Goal: Transaction & Acquisition: Purchase product/service

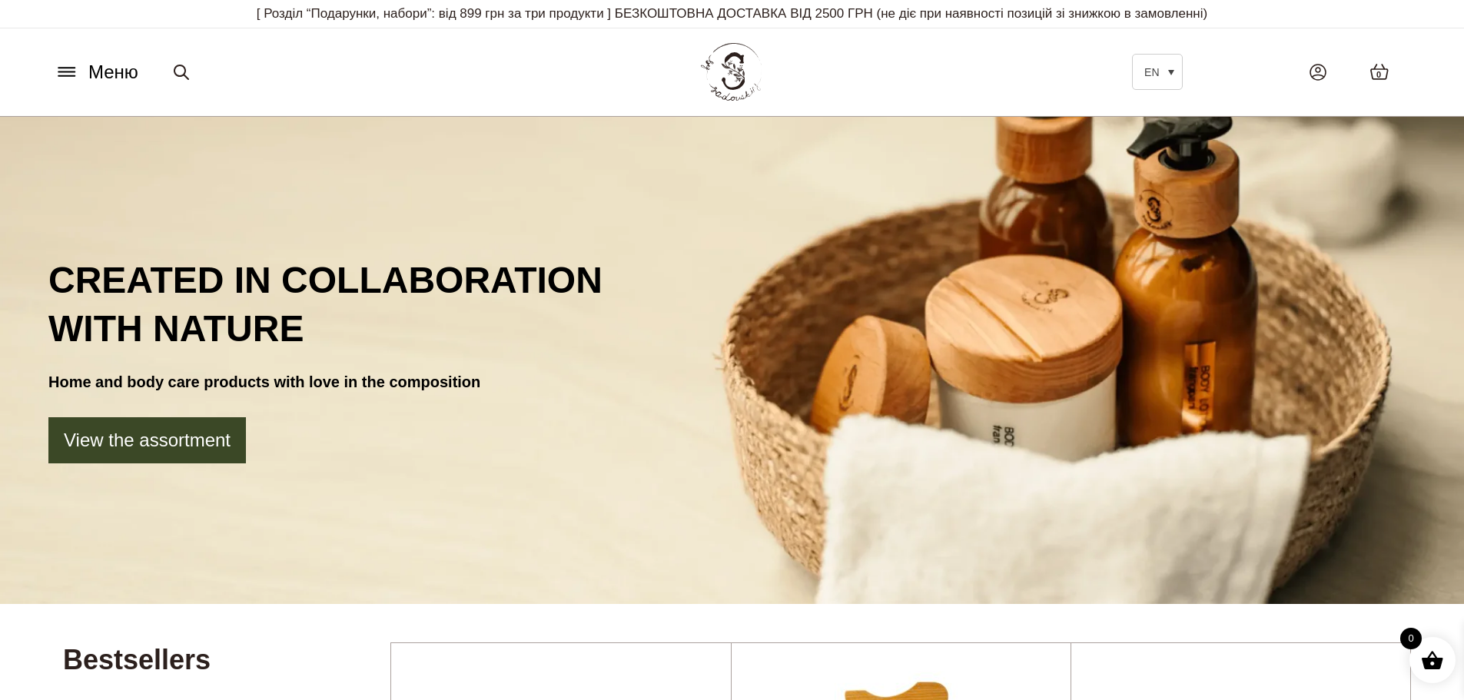
click at [79, 71] on button "Меню" at bounding box center [96, 72] width 93 height 29
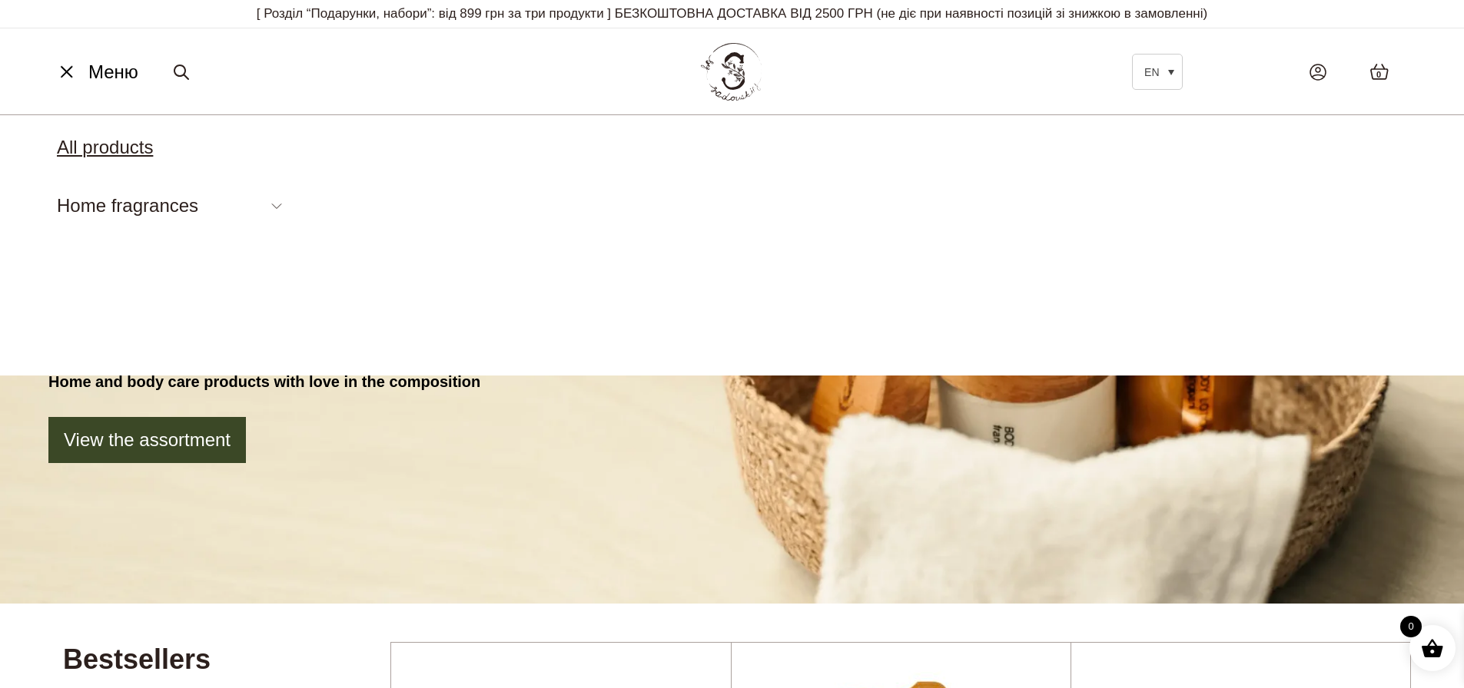
click at [131, 148] on link "All products" at bounding box center [105, 147] width 96 height 21
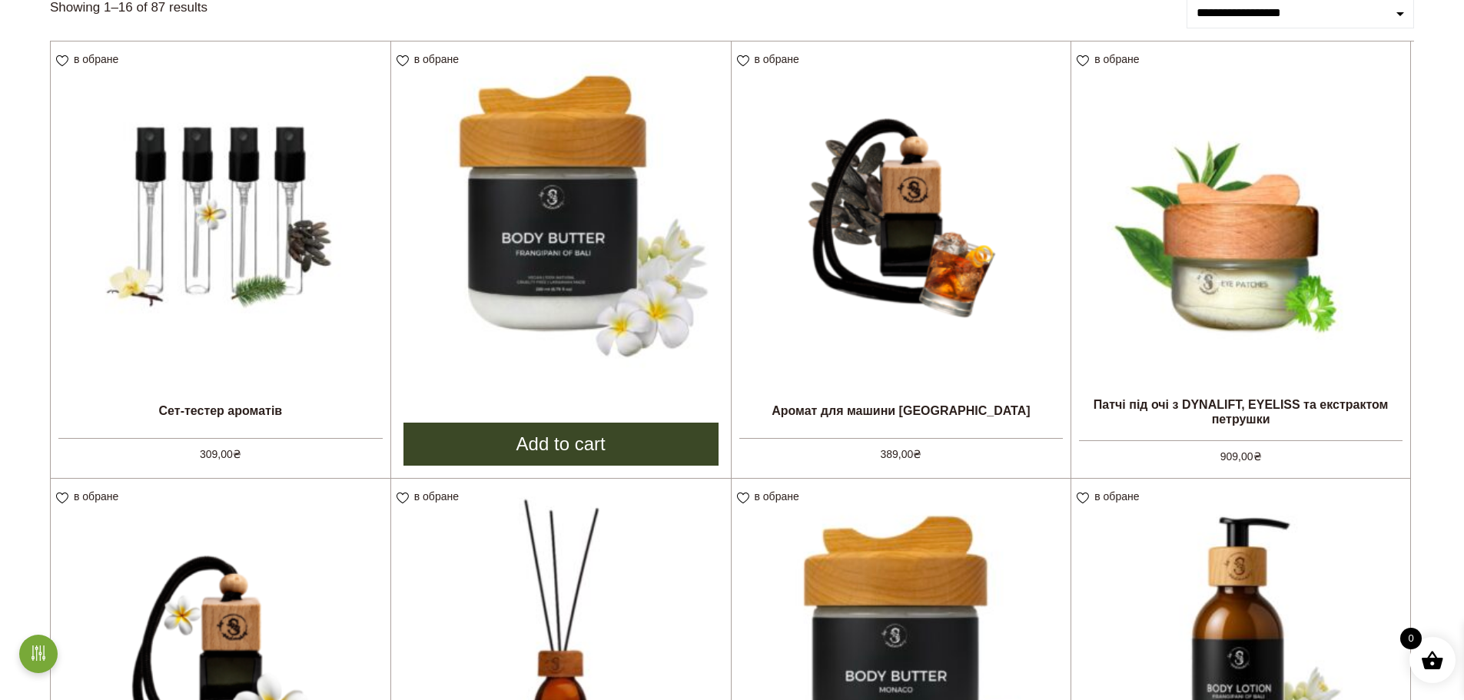
scroll to position [231, 0]
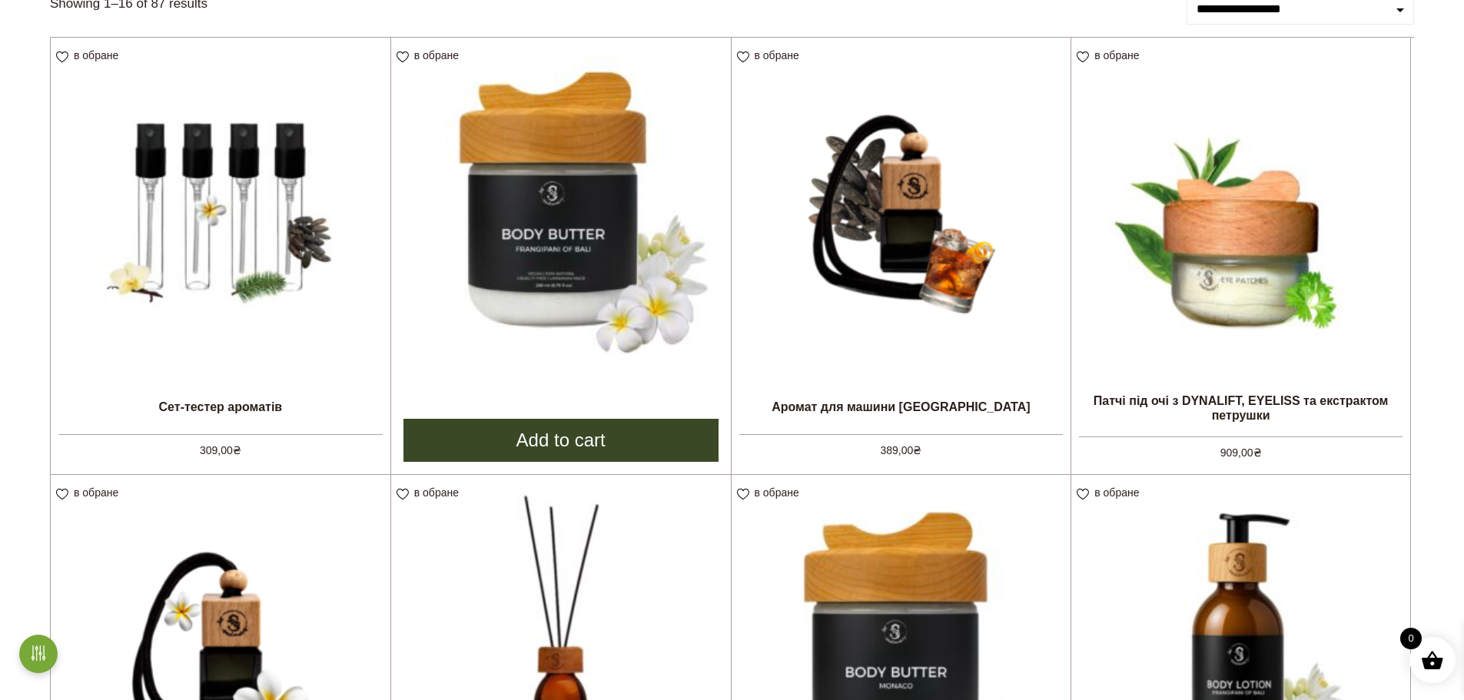
click at [536, 255] on img at bounding box center [561, 208] width 340 height 340
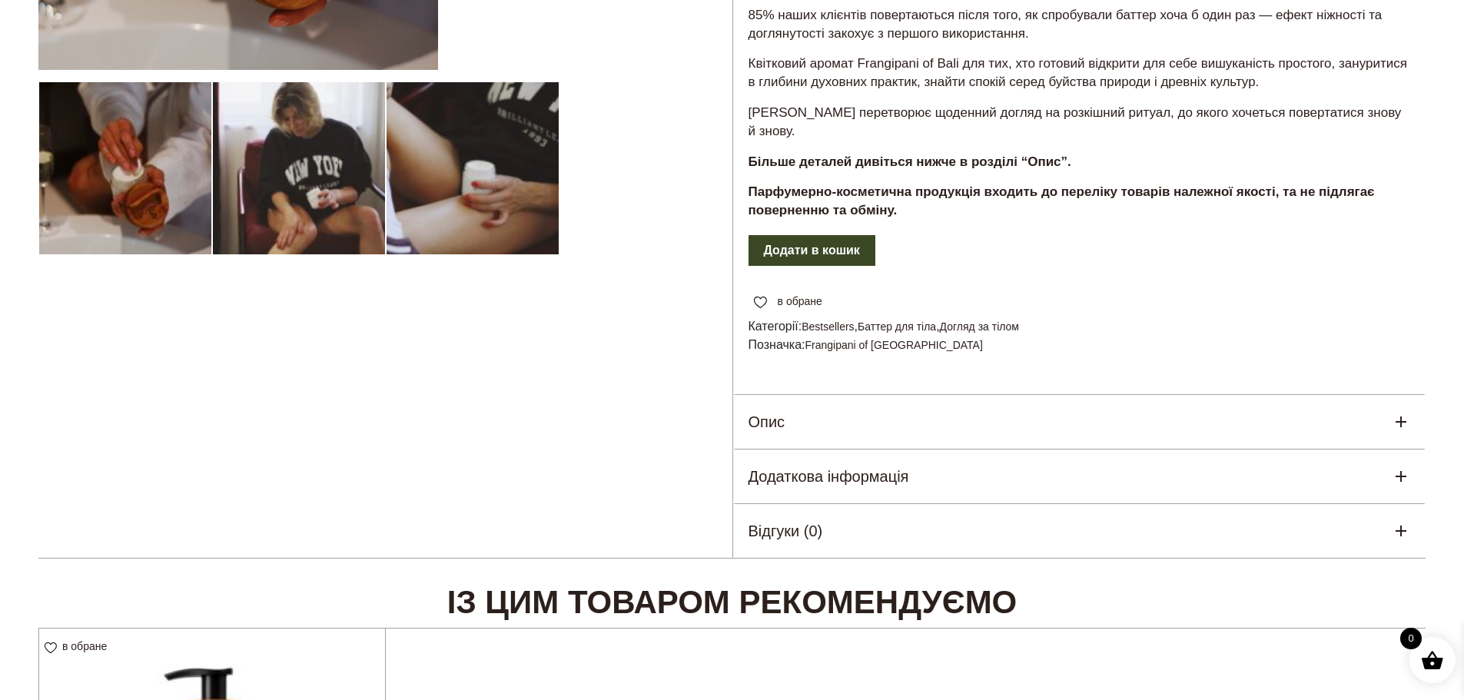
scroll to position [461, 0]
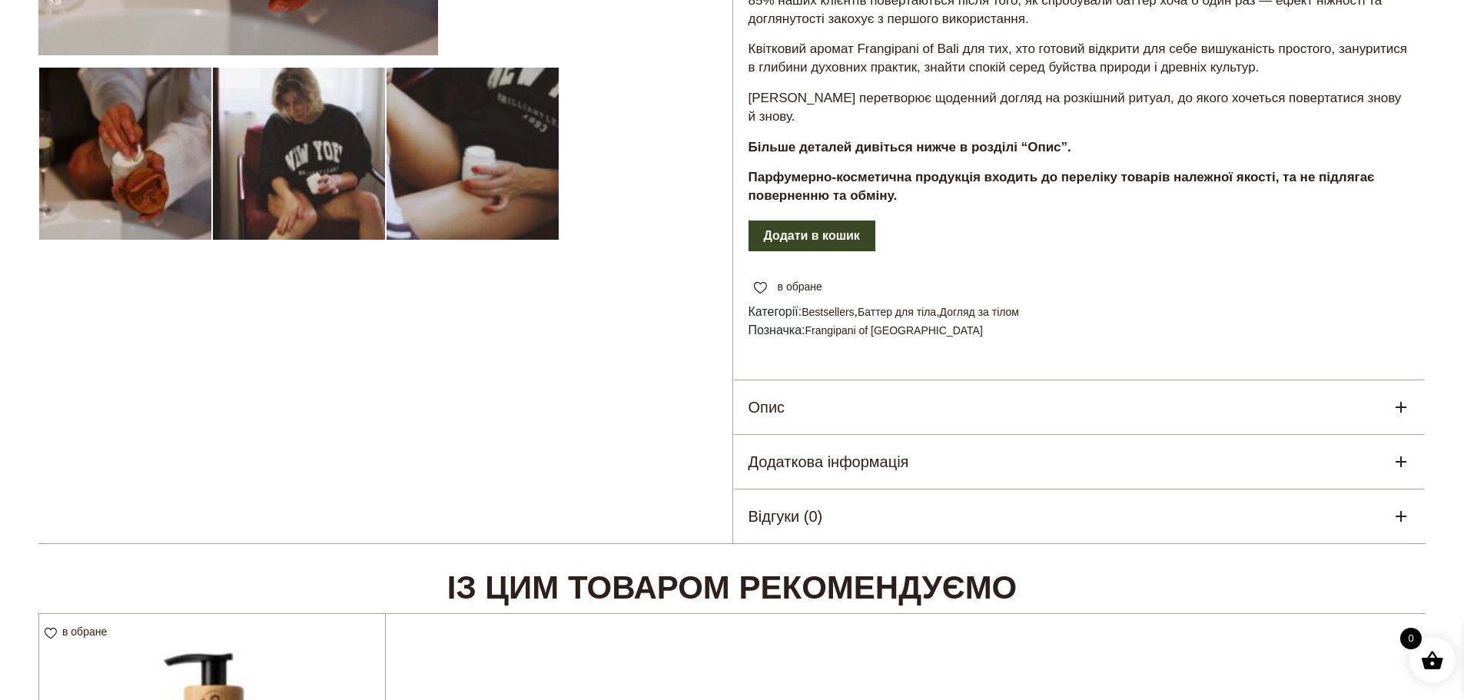
click at [1113, 380] on div "Опис" at bounding box center [1079, 407] width 693 height 54
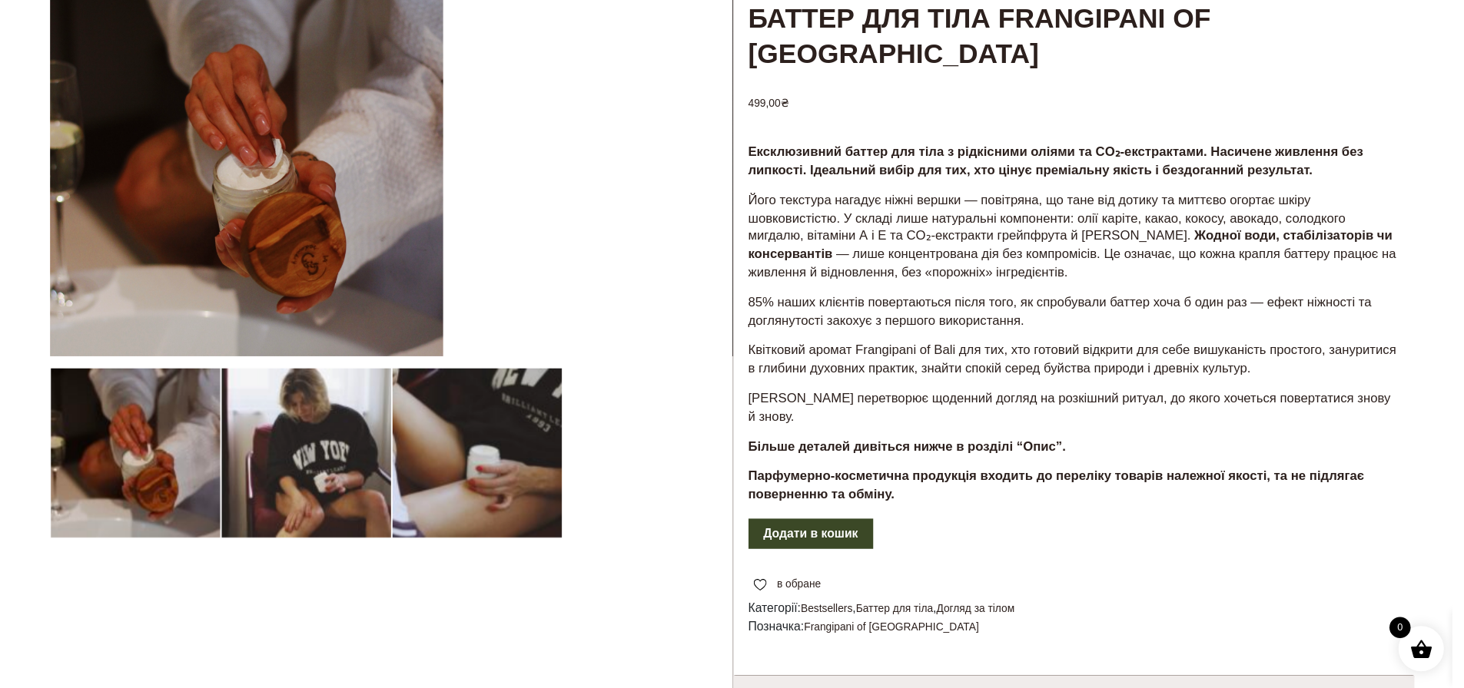
scroll to position [0, 0]
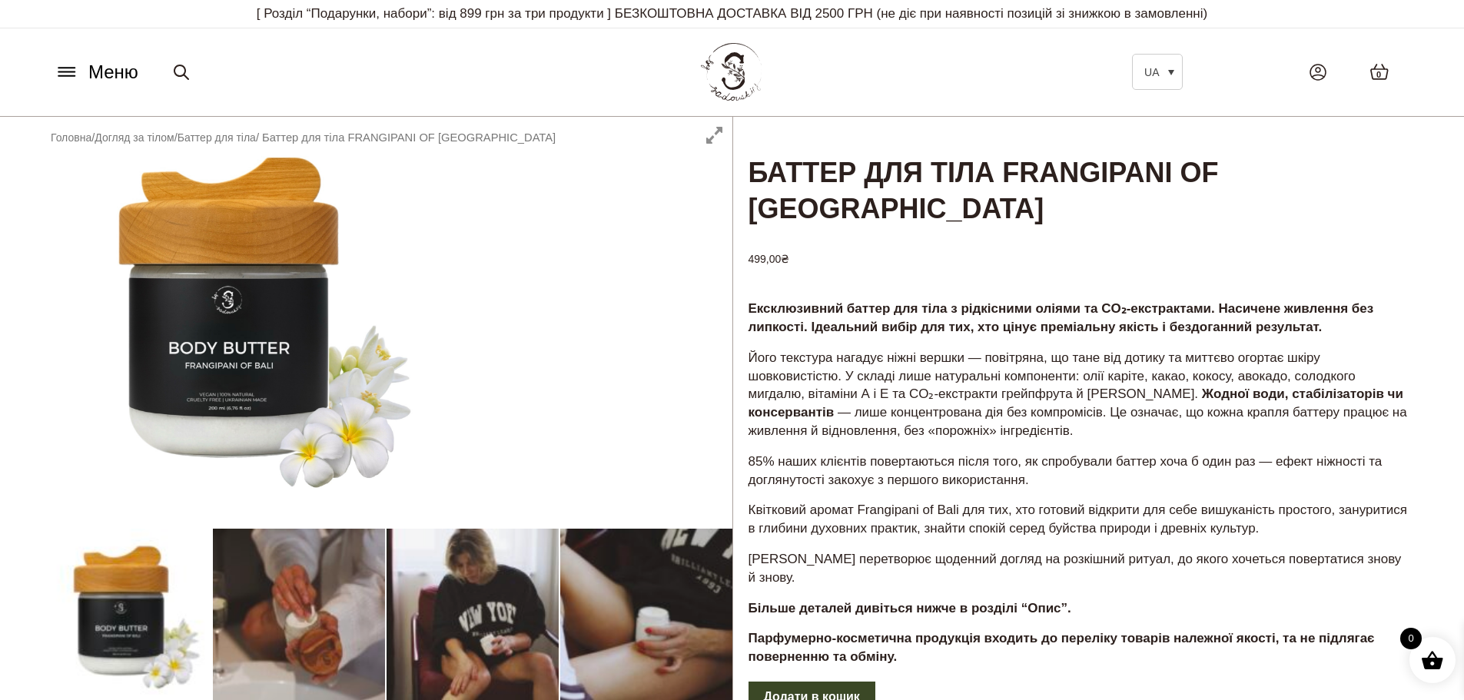
click at [99, 75] on span "Меню" at bounding box center [113, 72] width 50 height 28
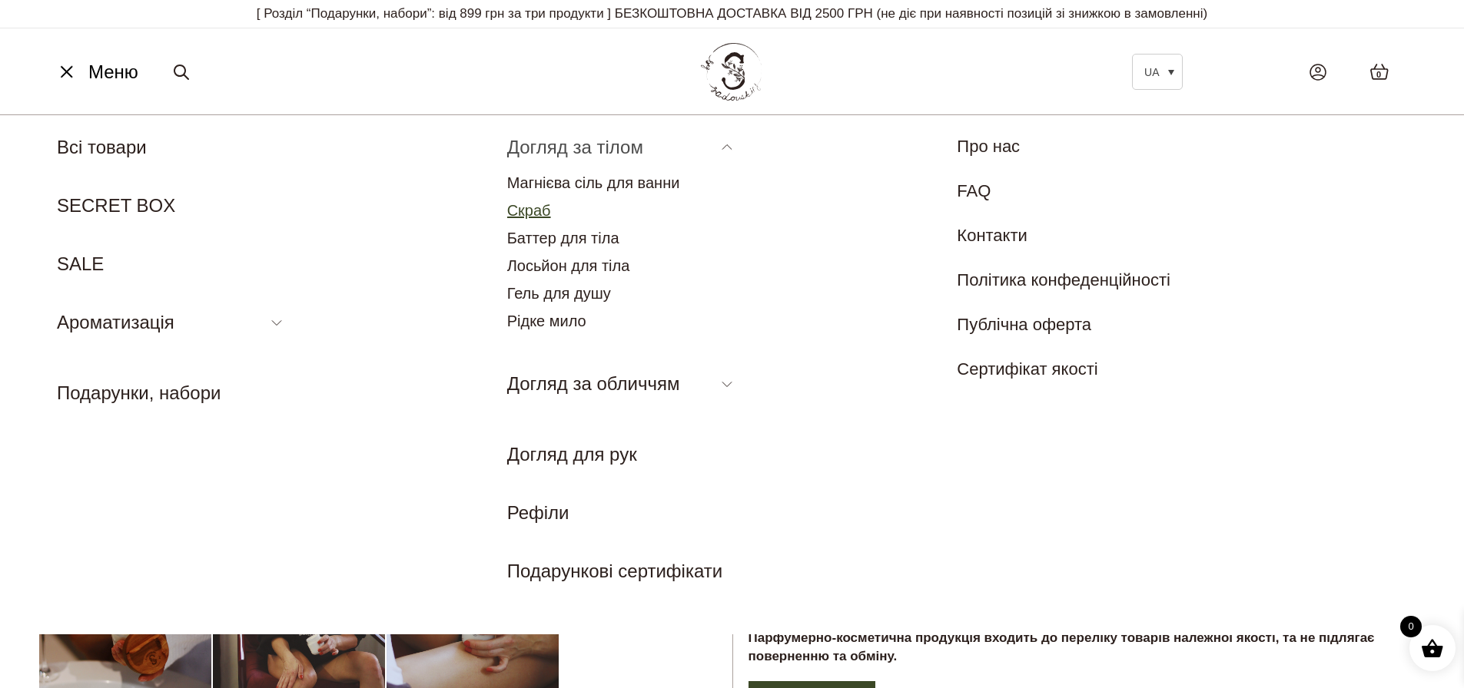
click at [532, 207] on link "Скраб" at bounding box center [529, 210] width 44 height 17
